Goal: Information Seeking & Learning: Check status

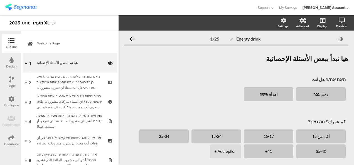
scroll to position [99, 0]
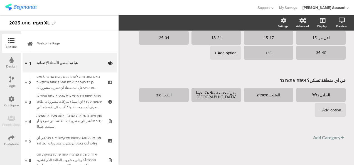
click at [85, 21] on div "2025 מעמד מותג XL" at bounding box center [59, 23] width 118 height 16
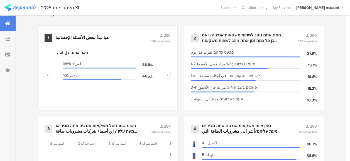
scroll to position [222, 0]
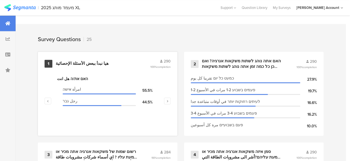
click at [85, 66] on div "هيا نبدأ ببعض الأسئلة الإحصائية" at bounding box center [82, 64] width 53 height 6
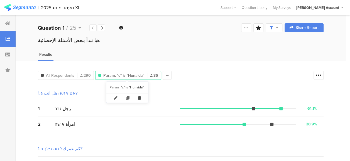
click at [138, 98] on icon at bounding box center [138, 97] width 11 height 9
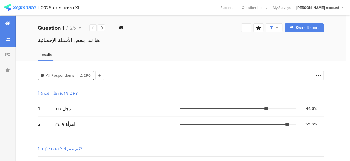
click at [9, 26] on div at bounding box center [8, 24] width 16 height 16
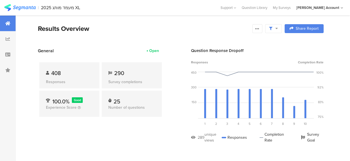
click at [131, 26] on div "Results Overview" at bounding box center [143, 29] width 211 height 10
click at [167, 132] on section "General Open 408 Responses 290 Survey completions 100.0% Good Experience Score …" at bounding box center [181, 100] width 330 height 104
